Goal: Task Accomplishment & Management: Use online tool/utility

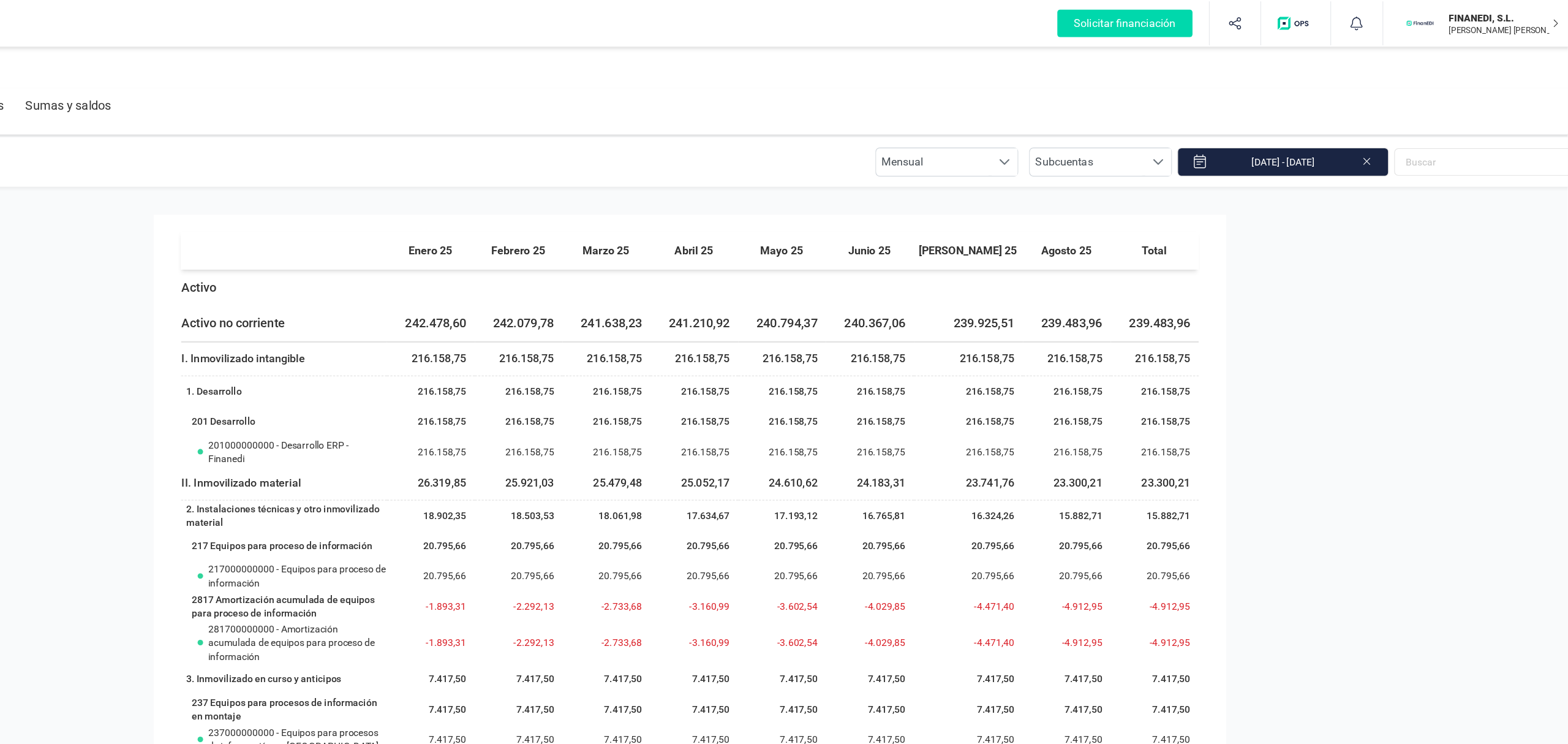
scroll to position [1, 45]
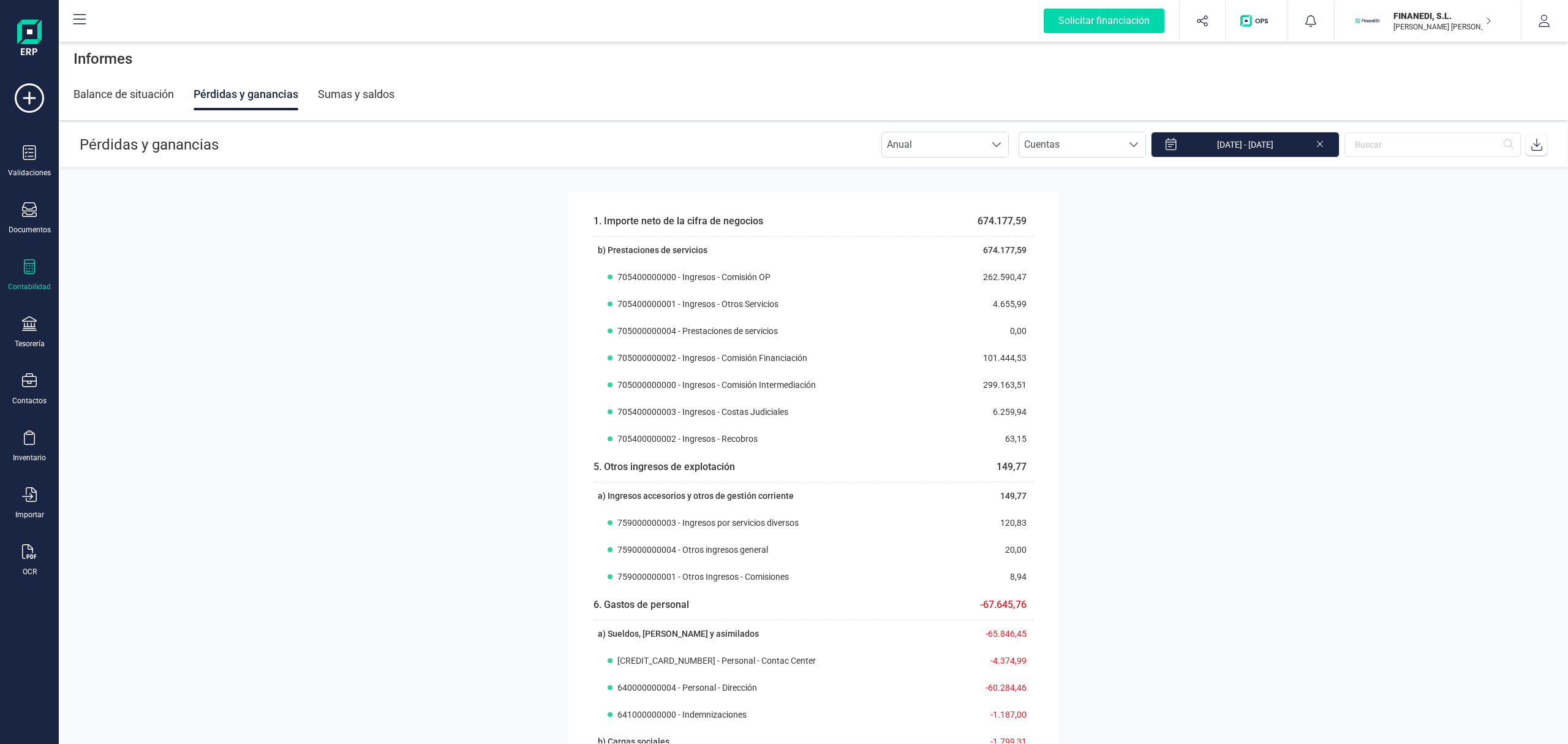
click at [1067, 416] on section "1. Importe neto de la cifra de negocios 674.177,59 b) Prestaciones de servicios…" at bounding box center [814, 455] width 1510 height 576
click at [1363, 403] on section "1. Importe neto de la cifra de negocios 674.177,59 b) Prestaciones de servicios…" at bounding box center [814, 455] width 1510 height 576
click at [471, 217] on section "1. Importe neto de la cifra de negocios 674.177,59 b) Prestaciones de servicios…" at bounding box center [814, 455] width 1510 height 576
click at [1169, 224] on section "1. Importe neto de la cifra de negocios 674.177,59 b) Prestaciones de servicios…" at bounding box center [814, 455] width 1510 height 576
click at [1367, 314] on section "1. Importe neto de la cifra de negocios 674.177,59 b) Prestaciones de servicios…" at bounding box center [814, 455] width 1510 height 576
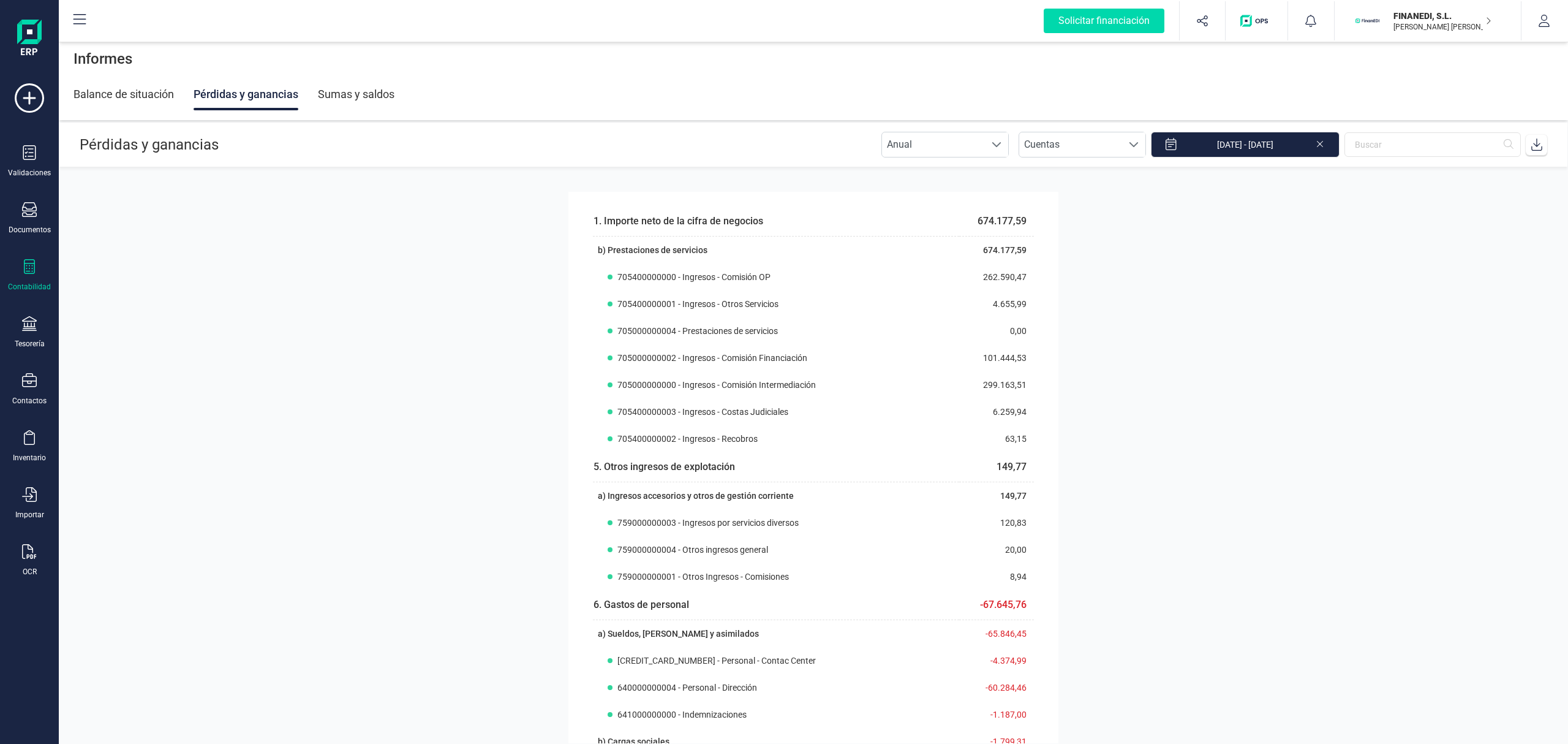
click at [1288, 465] on section "1. Importe neto de la cifra de negocios 674.177,59 b) Prestaciones de servicios…" at bounding box center [814, 455] width 1510 height 576
click at [1128, 397] on section "1. Importe neto de la cifra de negocios 674.177,59 b) Prestaciones de servicios…" at bounding box center [814, 455] width 1510 height 576
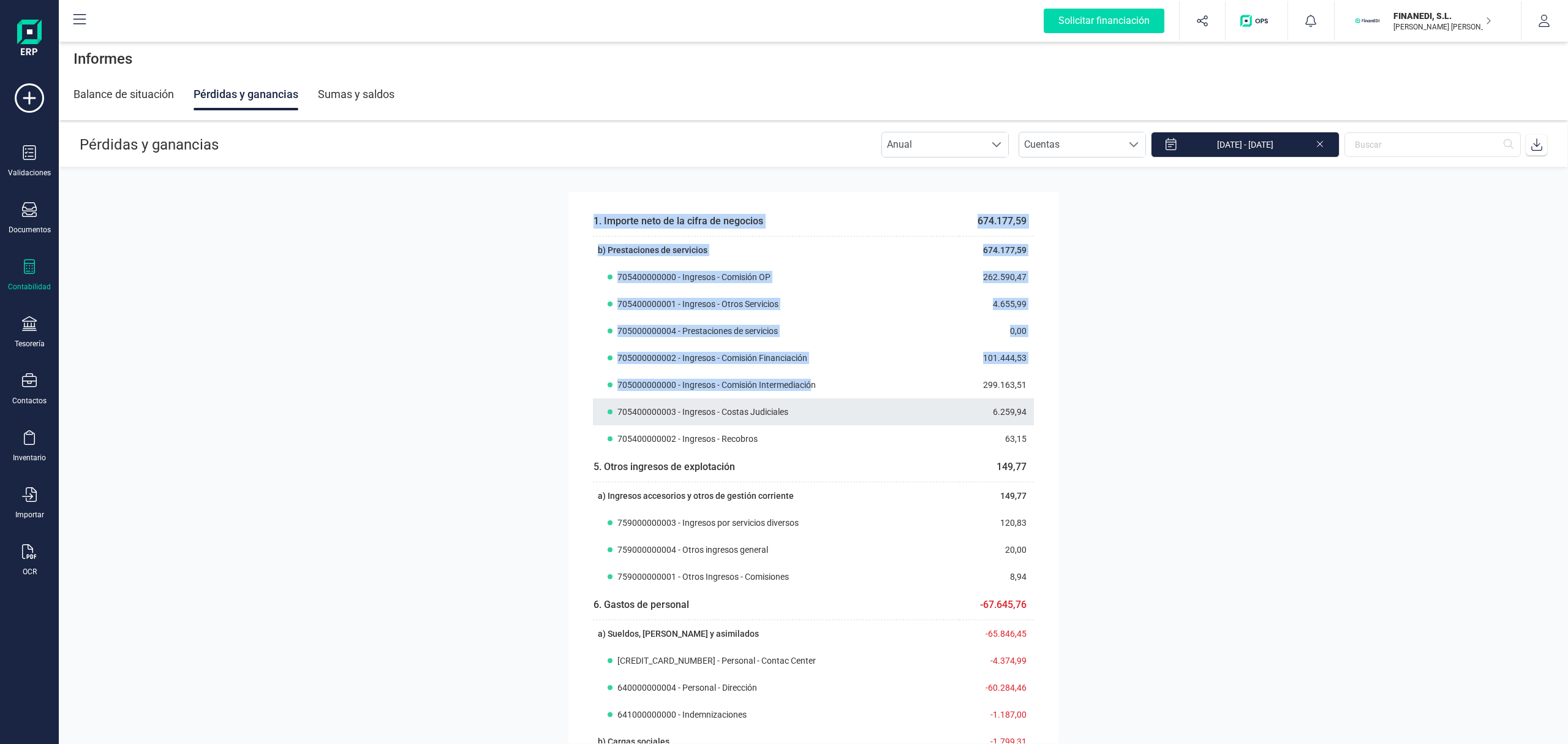
drag, startPoint x: 432, startPoint y: 372, endPoint x: 971, endPoint y: 403, distance: 539.9
click at [971, 403] on section "1. Importe neto de la cifra de negocios 674.177,59 b) Prestaciones de servicios…" at bounding box center [814, 455] width 1510 height 576
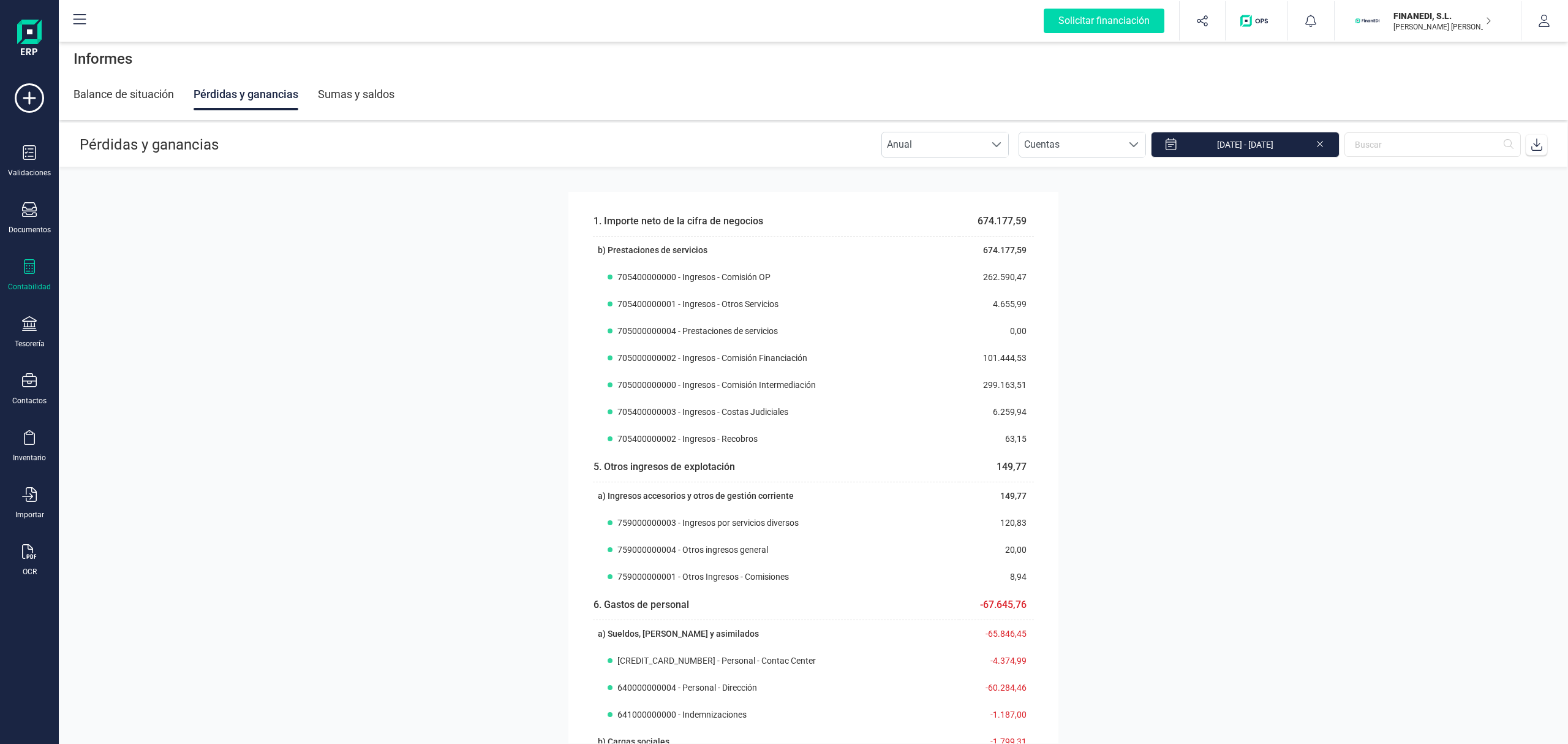
click at [1211, 410] on section "1. Importe neto de la cifra de negocios 674.177,59 b) Prestaciones de servicios…" at bounding box center [814, 455] width 1510 height 576
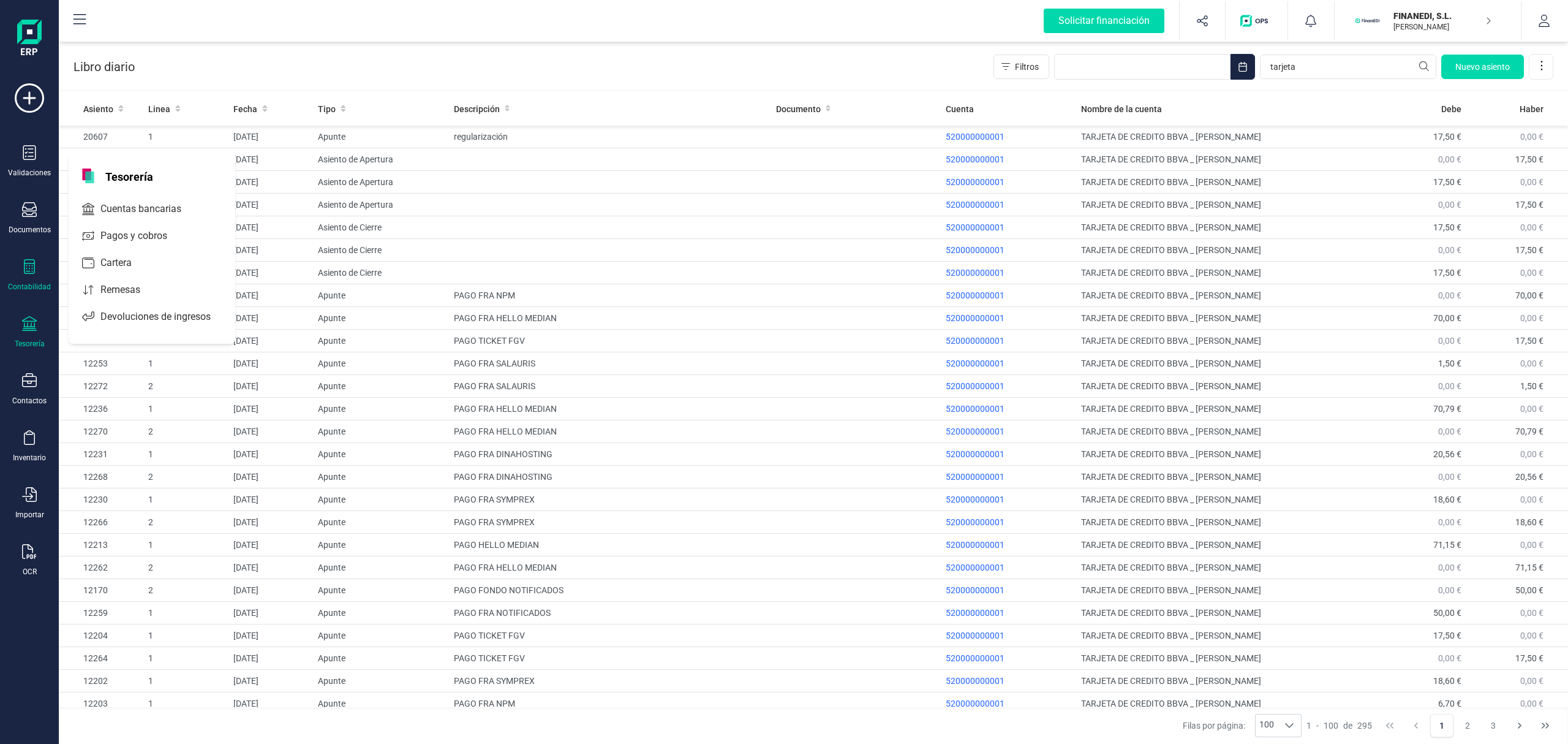
scroll to position [150, 0]
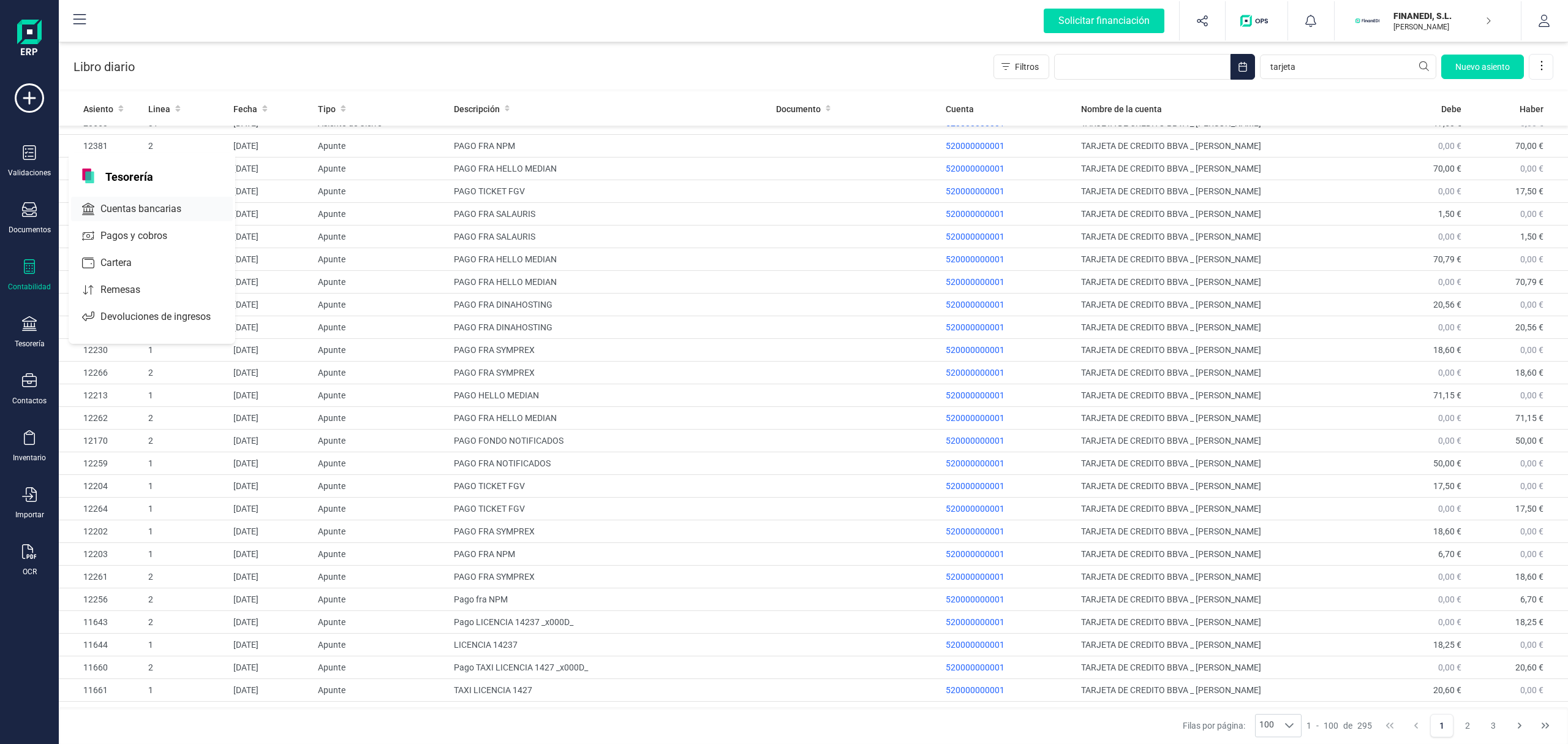
click at [138, 204] on span "Cuentas bancarias" at bounding box center [150, 209] width 108 height 14
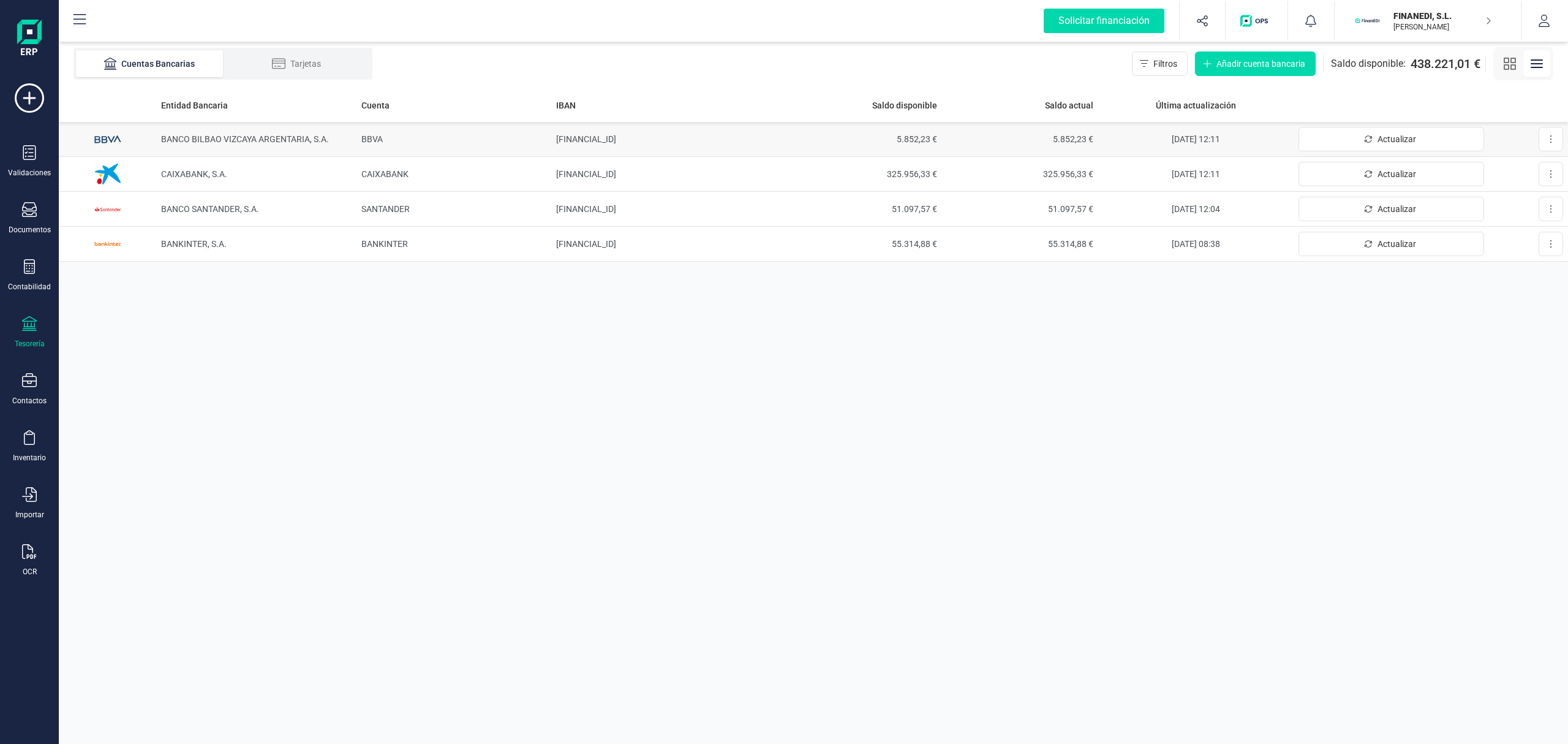
click at [216, 141] on span "BANCO BILBAO VIZCAYA ARGENTARIA, S.A." at bounding box center [245, 139] width 168 height 10
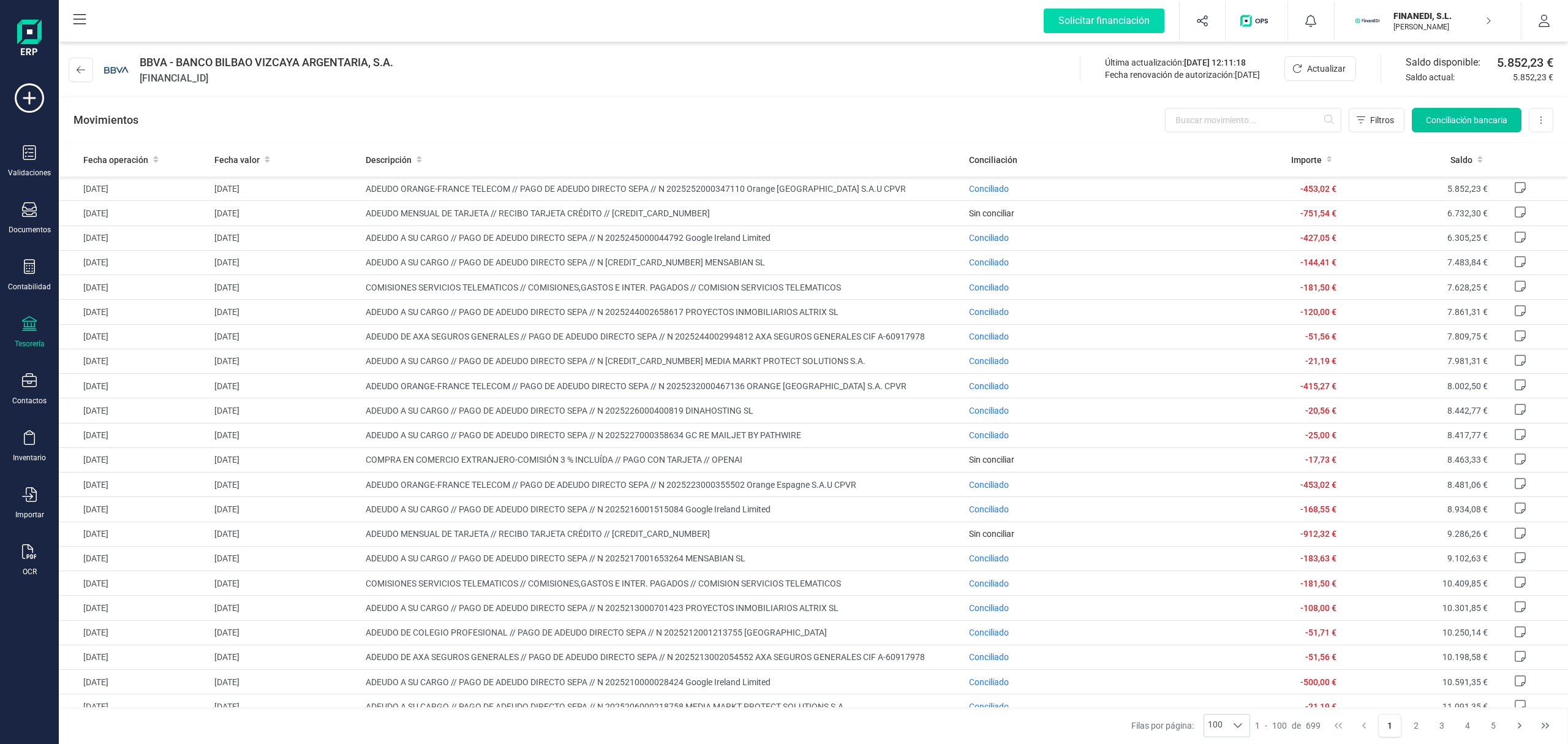
click at [1458, 113] on button "Conciliación bancaria" at bounding box center [1466, 120] width 109 height 24
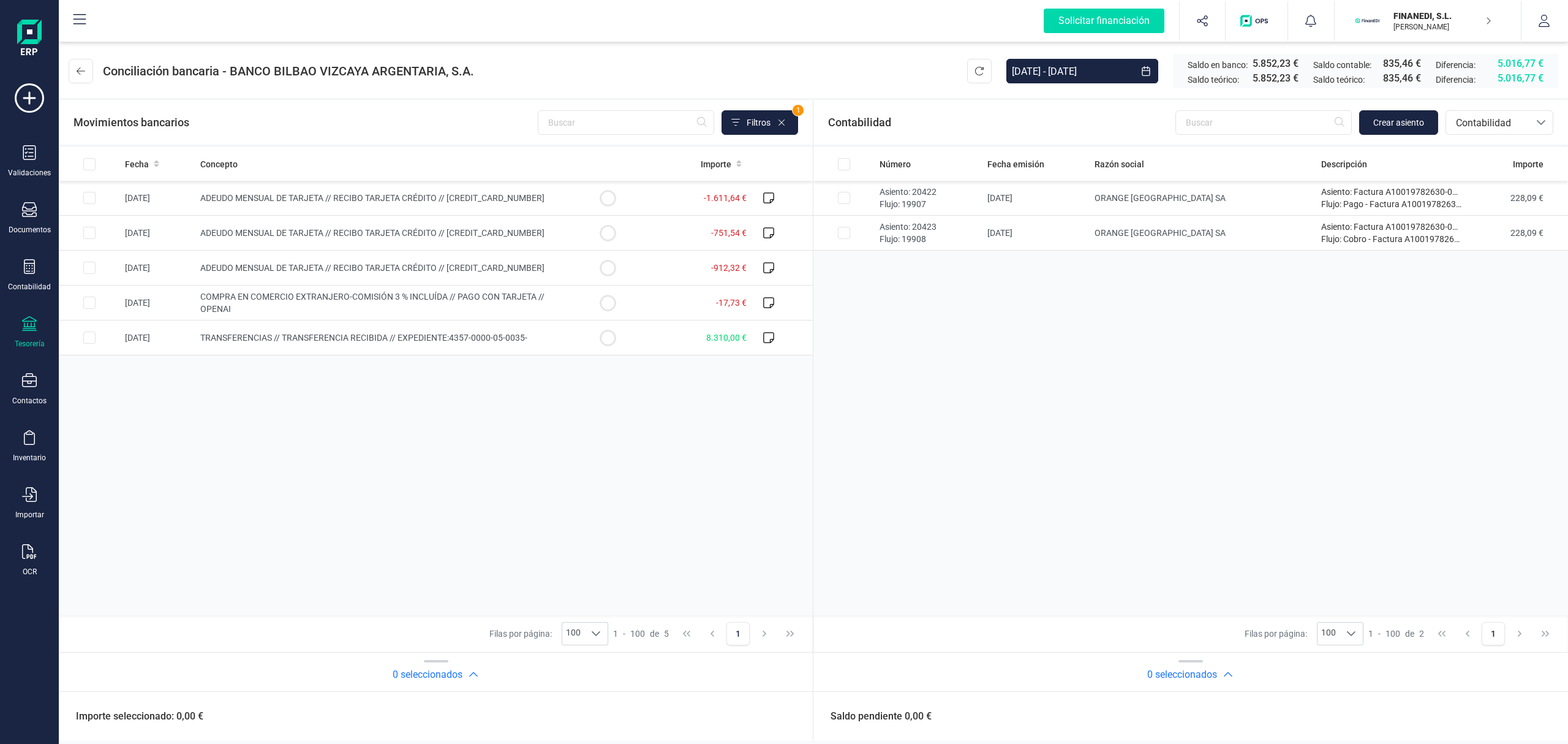
click at [456, 125] on div "Movimientos bancarios Filtros 1" at bounding box center [436, 122] width 725 height 24
click at [808, 424] on div "Movimientos bancarios Filtros 1 Fecha Concepto Importe [DATE] ADEUDO MENSUAL DE…" at bounding box center [436, 421] width 754 height 640
drag, startPoint x: 861, startPoint y: 513, endPoint x: 904, endPoint y: 695, distance: 187.0
click at [868, 520] on div "Número Fecha emisión Razón social Descripción Importe Asiento: 20422 Flujo: 199…" at bounding box center [1191, 381] width 754 height 468
click at [782, 391] on div "Fecha Concepto Importe [DATE] ADEUDO MENSUAL DE TARJETA // RECIBO TARJETA CRÉDI…" at bounding box center [436, 381] width 754 height 468
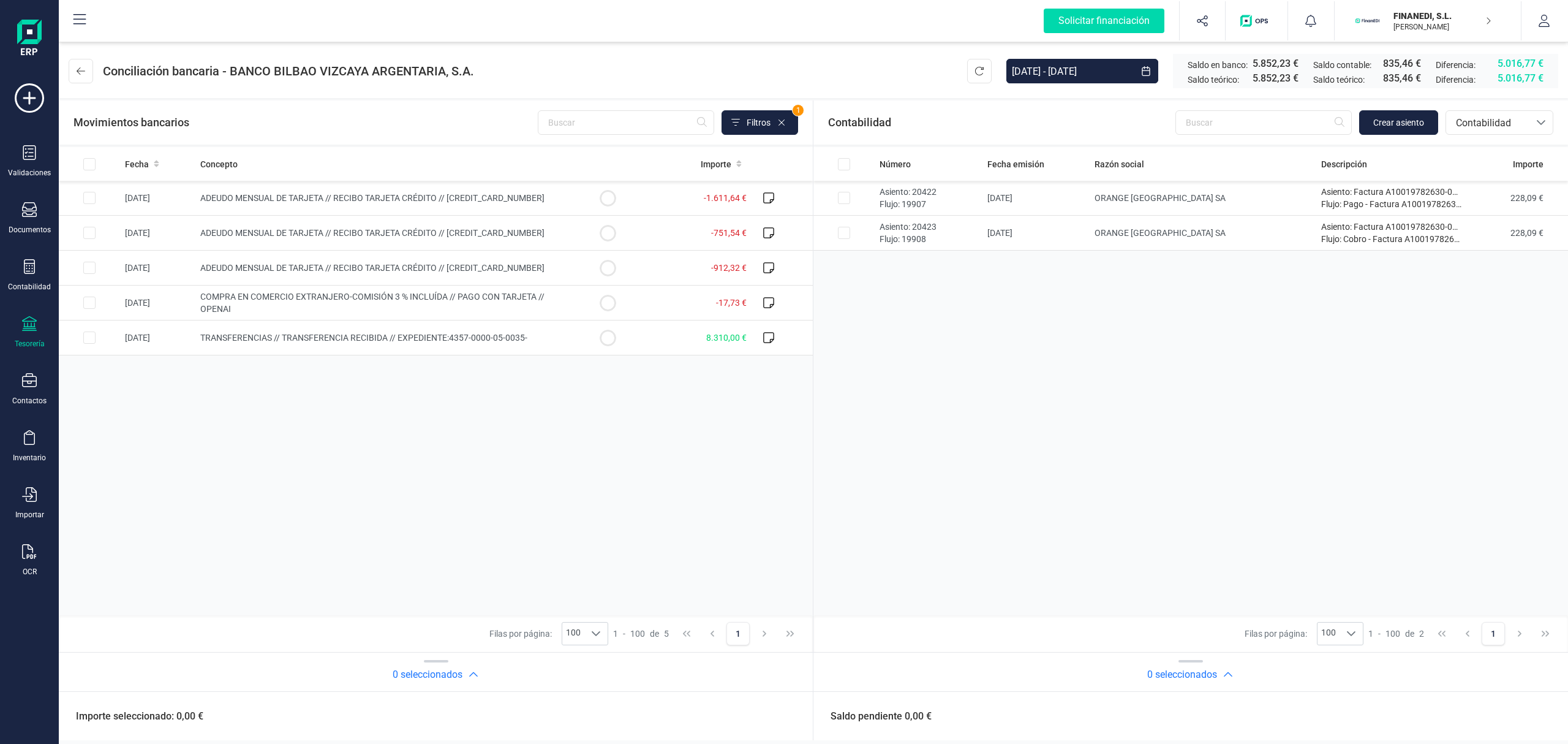
click at [356, 110] on div "Movimientos bancarios Filtros 1" at bounding box center [436, 122] width 725 height 24
click at [72, 72] on button at bounding box center [81, 71] width 24 height 24
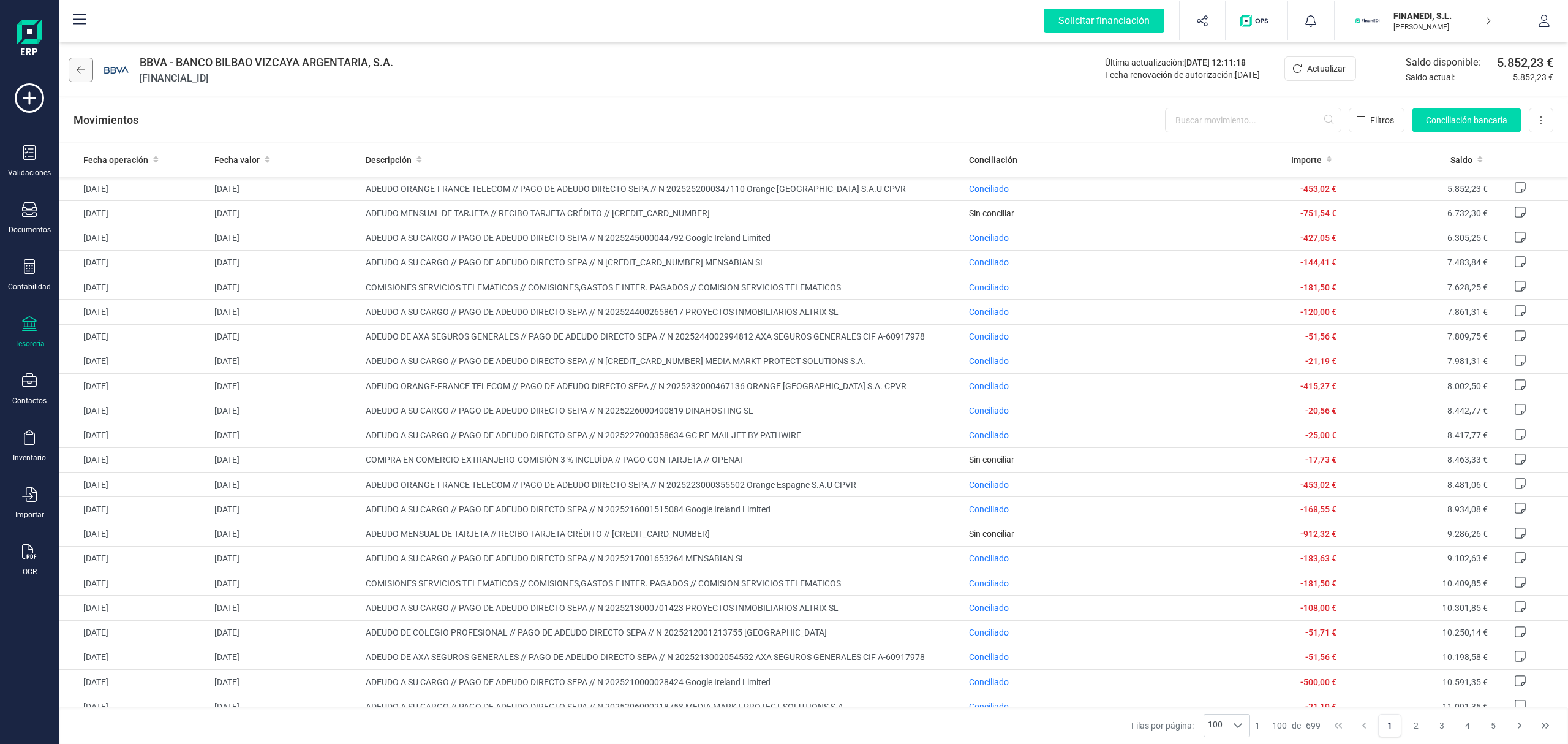
click at [81, 79] on button at bounding box center [81, 70] width 24 height 24
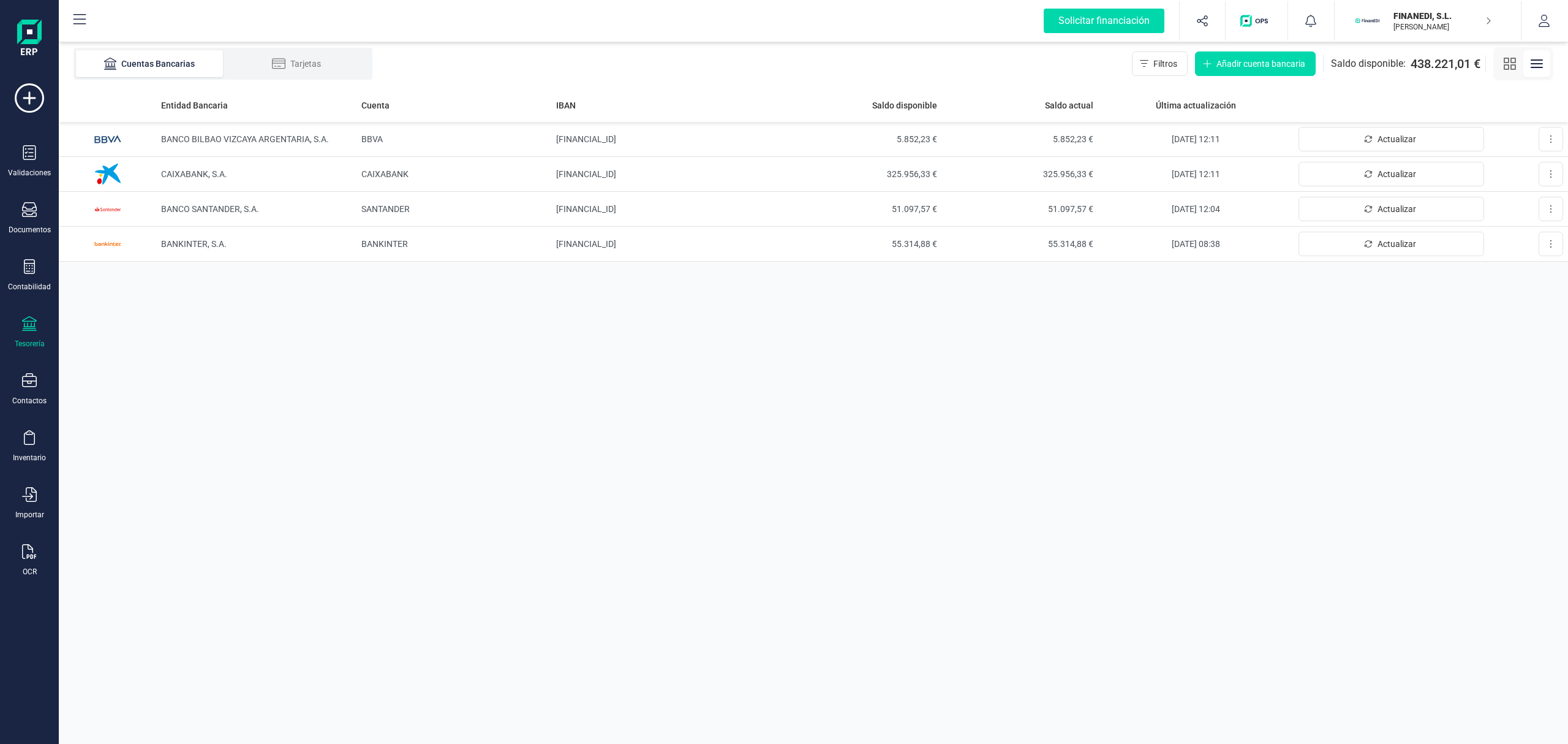
click at [400, 385] on div "Entidad Bancaria Cuenta IBAN Saldo disponible Saldo actual Última actualización…" at bounding box center [814, 416] width 1510 height 656
click at [1143, 326] on div "Entidad Bancaria Cuenta IBAN Saldo disponible Saldo actual Última actualización…" at bounding box center [814, 416] width 1510 height 656
click at [627, 320] on div "Entidad Bancaria Cuenta IBAN Saldo disponible Saldo actual Última actualización…" at bounding box center [814, 416] width 1510 height 656
click at [784, 330] on div "Entidad Bancaria Cuenta IBAN Saldo disponible Saldo actual Última actualización…" at bounding box center [814, 416] width 1510 height 656
click at [713, 62] on div "Cuentas Bancarias Tarjetas Filtros Añadir cuenta bancaria Saldo disponible: 438…" at bounding box center [814, 63] width 1510 height 49
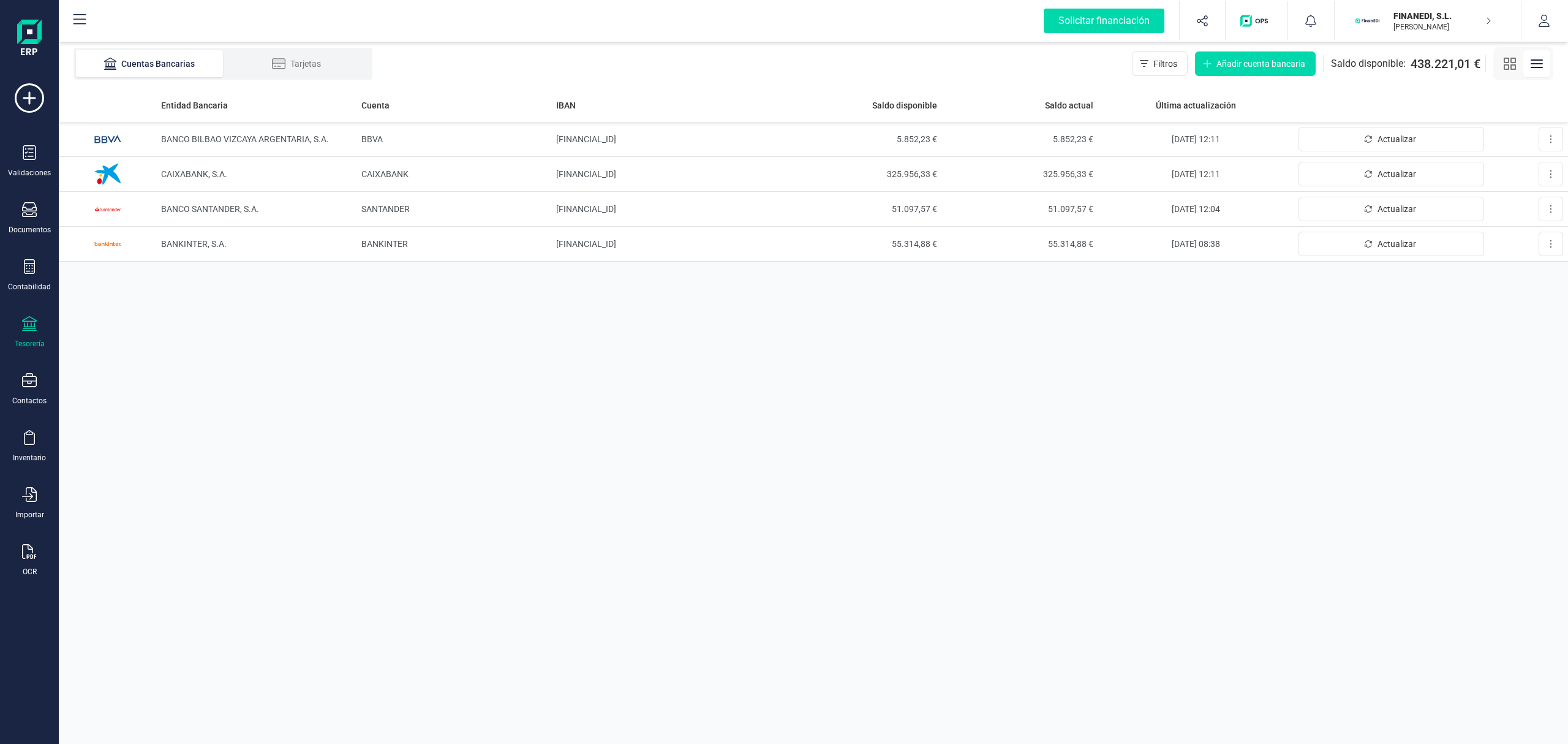
click at [746, 334] on div "Entidad Bancaria Cuenta IBAN Saldo disponible Saldo actual Última actualización…" at bounding box center [814, 416] width 1510 height 656
drag, startPoint x: 1108, startPoint y: 357, endPoint x: 1066, endPoint y: 319, distance: 56.6
click at [1108, 357] on div "Entidad Bancaria Cuenta IBAN Saldo disponible Saldo actual Última actualización…" at bounding box center [814, 416] width 1510 height 656
click at [745, 378] on div "Entidad Bancaria Cuenta IBAN Saldo disponible Saldo actual Última actualización…" at bounding box center [814, 416] width 1510 height 656
click at [802, 539] on div "Entidad Bancaria Cuenta IBAN Saldo disponible Saldo actual Última actualización…" at bounding box center [814, 416] width 1510 height 656
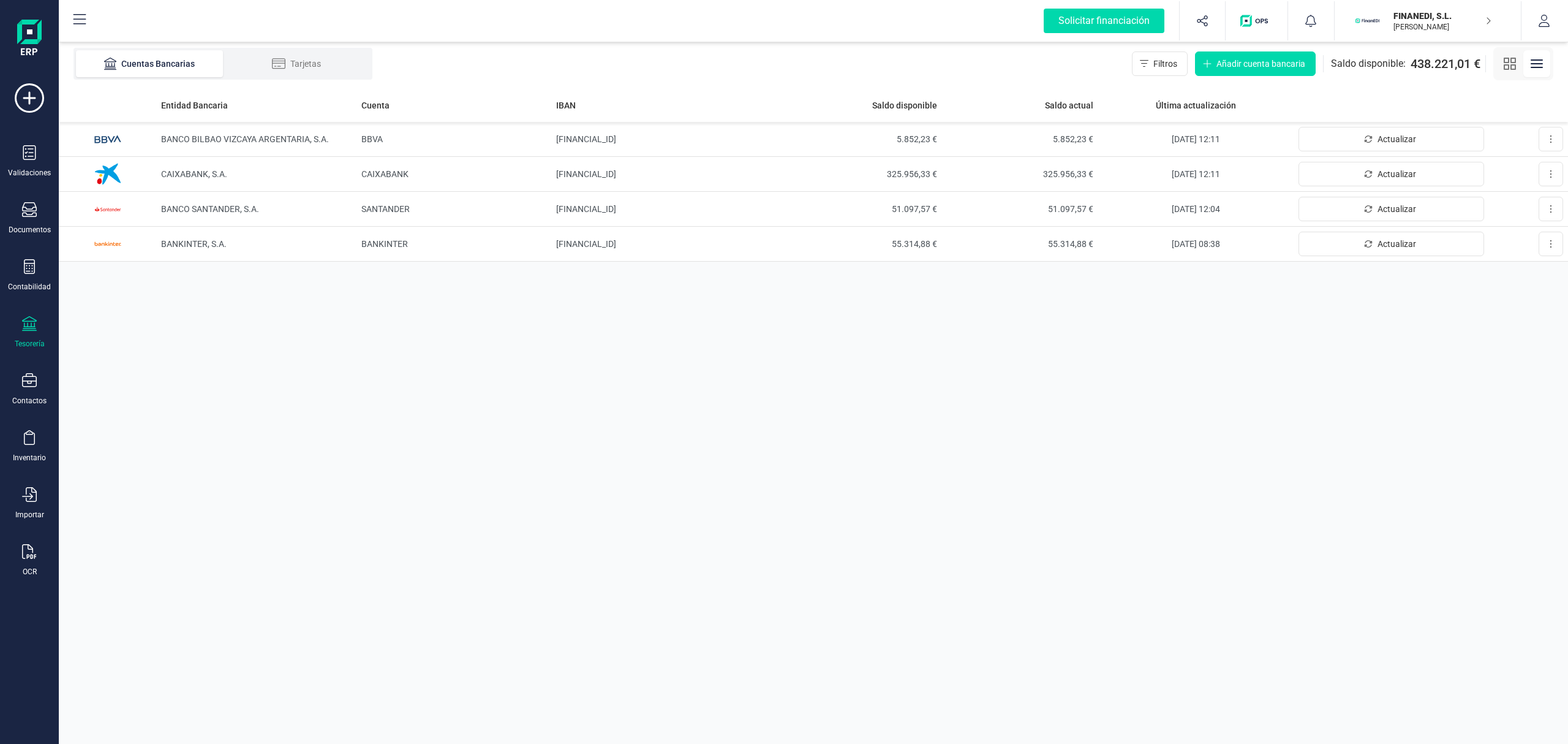
click at [706, 387] on div "Entidad Bancaria Cuenta IBAN Saldo disponible Saldo actual Última actualización…" at bounding box center [814, 416] width 1510 height 656
click at [1164, 575] on div "Entidad Bancaria Cuenta IBAN Saldo disponible Saldo actual Última actualización…" at bounding box center [814, 416] width 1510 height 656
